Goal: Contribute content

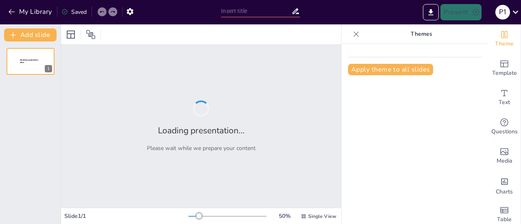
type input "Lift, Tone, Thrive: A Guide to Strength Training for Women Over 50"
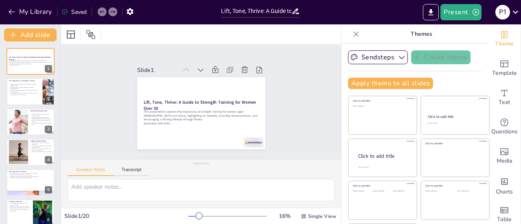
checkbox input "true"
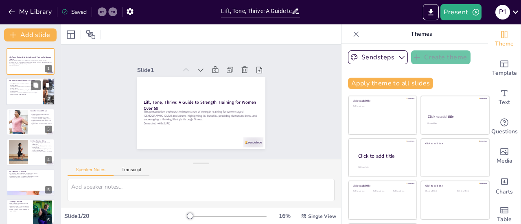
checkbox input "true"
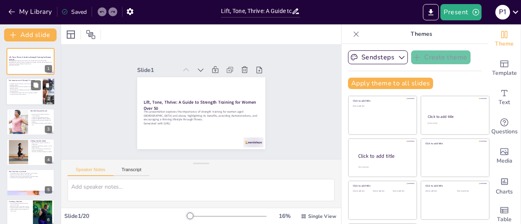
checkbox input "true"
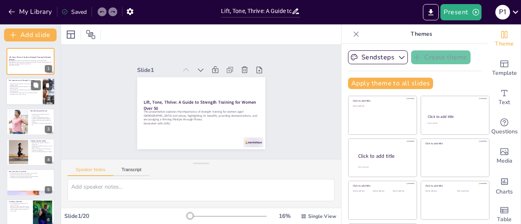
click at [23, 91] on p "Overall health and well-being are significantly boosted by strength training." at bounding box center [25, 91] width 32 height 3
type textarea "Maintaining muscle mass is vital as we age, and strength training plays a key r…"
checkbox input "true"
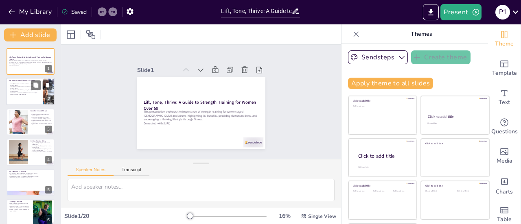
checkbox input "true"
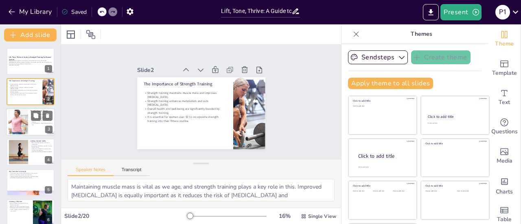
checkbox input "true"
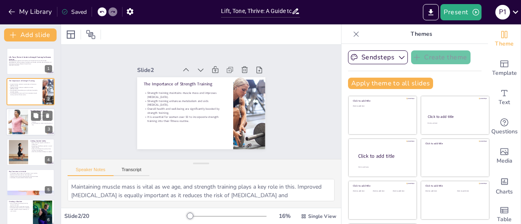
checkbox input "true"
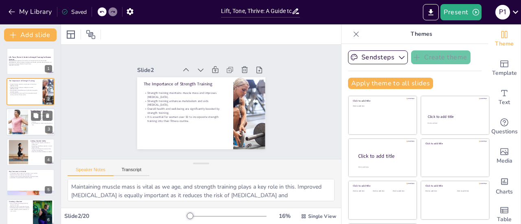
click at [23, 116] on div at bounding box center [18, 121] width 44 height 25
type textarea "Engaging in regular strength training can lead to a lower risk of chronic illne…"
checkbox input "true"
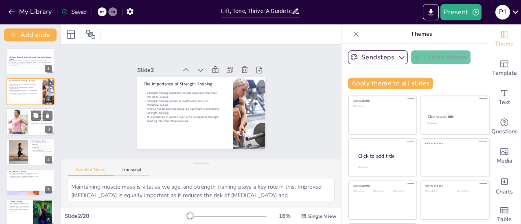
checkbox input "true"
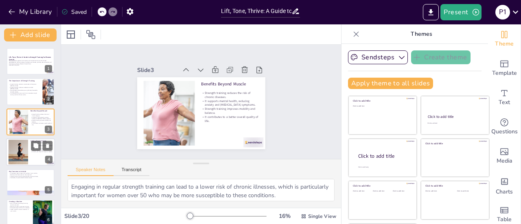
checkbox input "true"
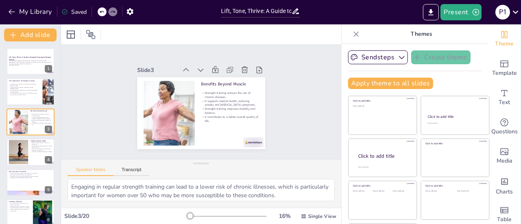
checkbox input "true"
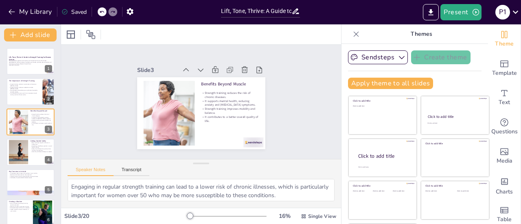
checkbox input "true"
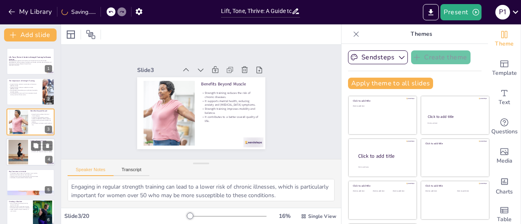
checkbox input "true"
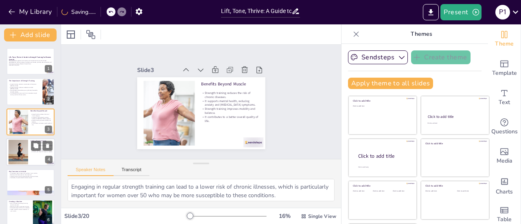
click at [23, 160] on div at bounding box center [17, 152] width 39 height 25
type textarea "Starting with lighter weights allows individuals to learn the correct technique…"
checkbox input "true"
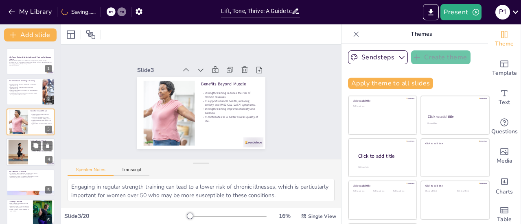
checkbox input "true"
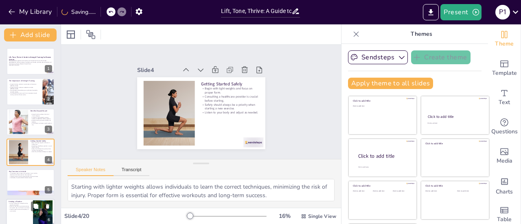
scroll to position [20, 0]
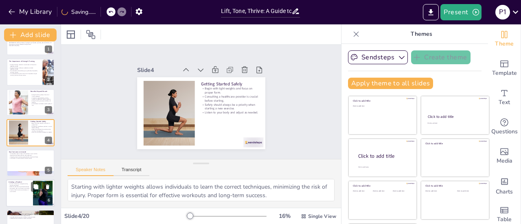
checkbox input "true"
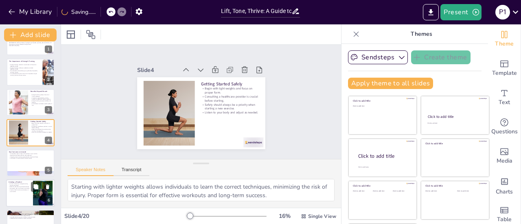
checkbox input "true"
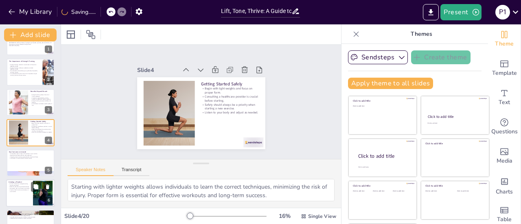
checkbox input "true"
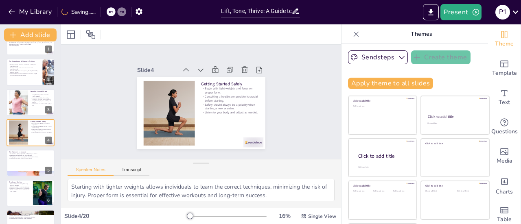
checkbox input "true"
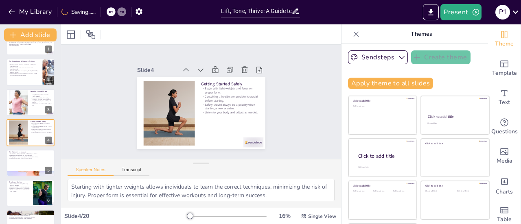
checkbox input "true"
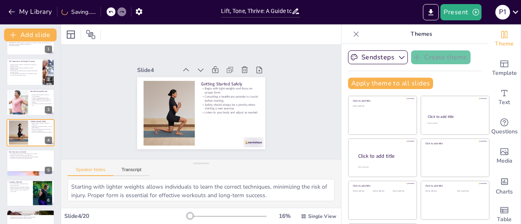
checkbox input "true"
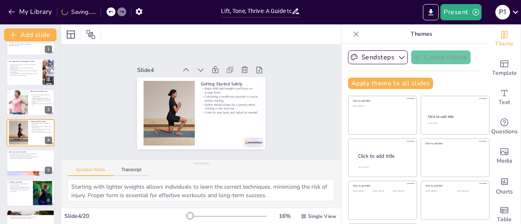
checkbox input "true"
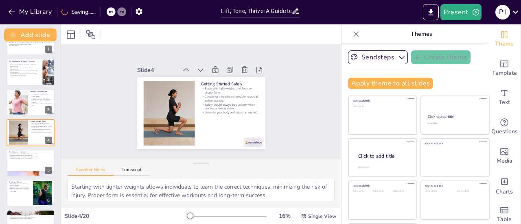
checkbox input "true"
